Goal: Information Seeking & Learning: Find specific page/section

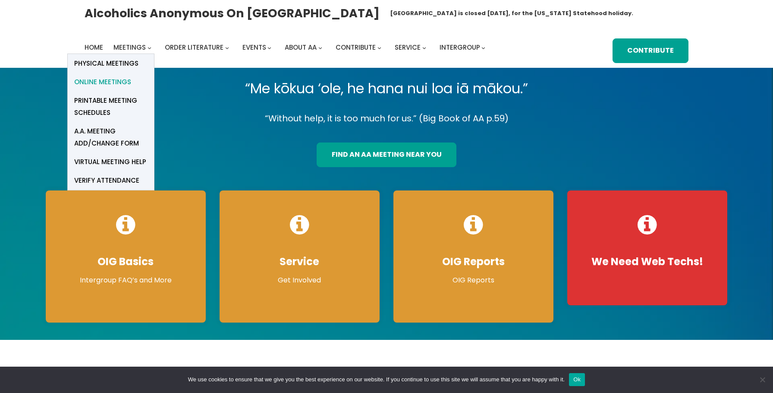
click at [119, 84] on span "Online Meetings" at bounding box center [102, 82] width 57 height 12
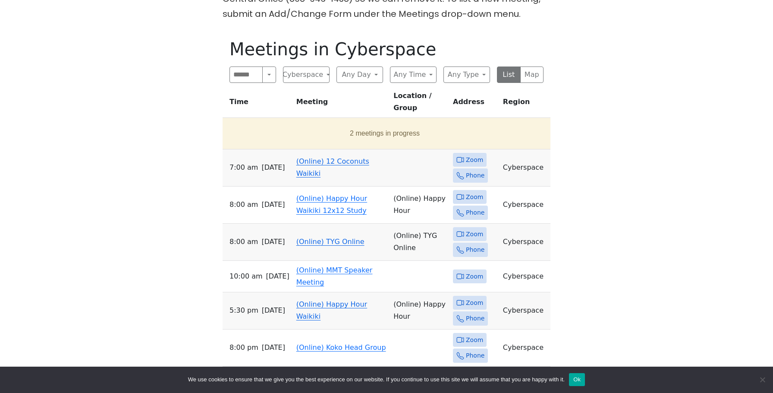
click at [325, 153] on td "(Online) 12 Coconuts Waikiki" at bounding box center [341, 167] width 97 height 37
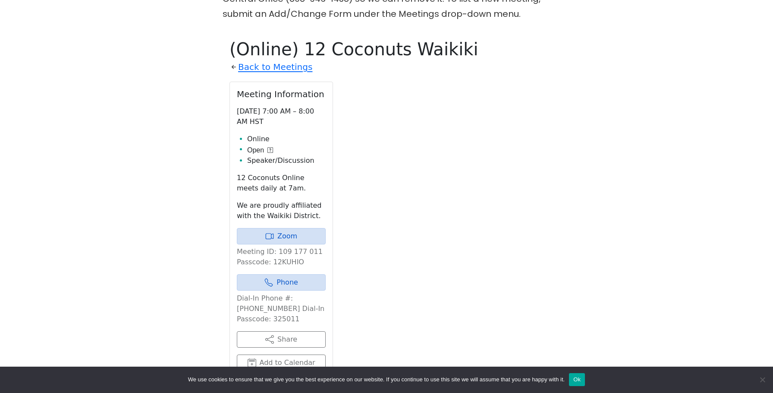
scroll to position [347, 0]
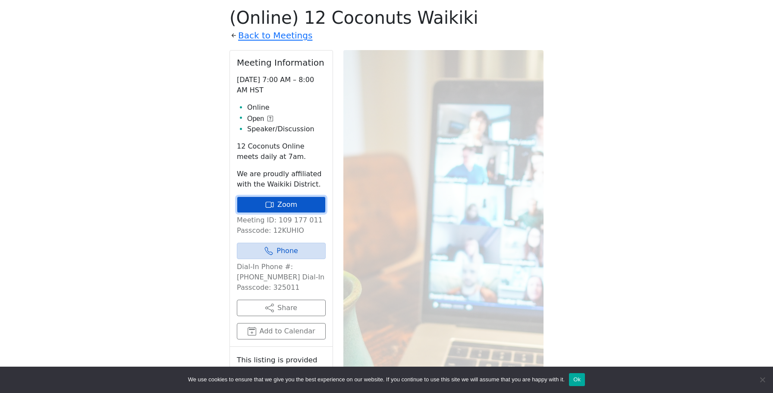
click at [304, 200] on link "Zoom" at bounding box center [281, 204] width 89 height 16
